Goal: Find contact information

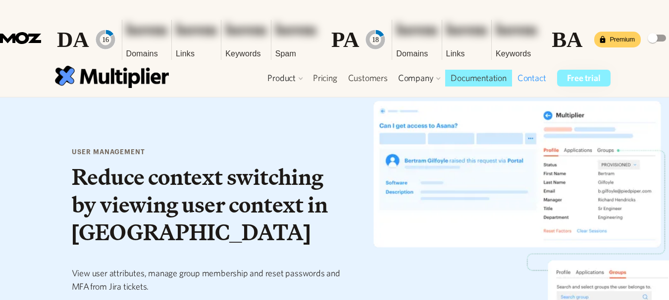
click at [531, 70] on link "Contact" at bounding box center [532, 78] width 40 height 17
